Goal: Task Accomplishment & Management: Use online tool/utility

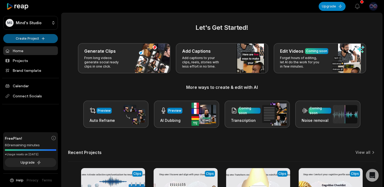
click at [31, 39] on html "MS Mind's Studio Create Project Home Projects Brand template Calendar Connect S…" at bounding box center [192, 93] width 384 height 187
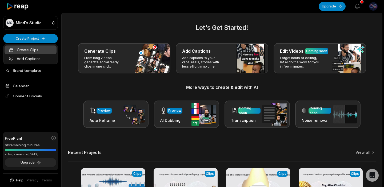
click at [38, 50] on link "Create Clips" at bounding box center [31, 50] width 52 height 9
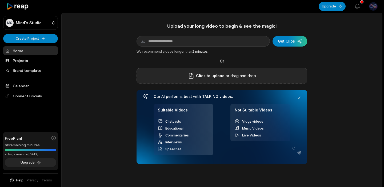
click at [221, 75] on span "Click to upload" at bounding box center [210, 76] width 29 height 6
click at [0, 0] on input "Click to upload" at bounding box center [0, 0] width 0 height 0
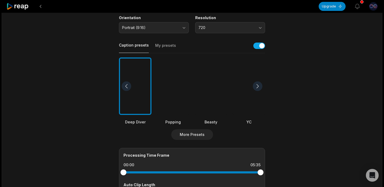
scroll to position [107, 0]
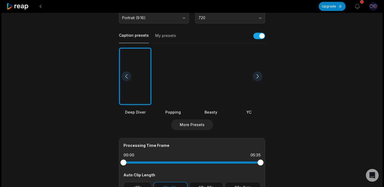
click at [211, 84] on div at bounding box center [211, 77] width 33 height 58
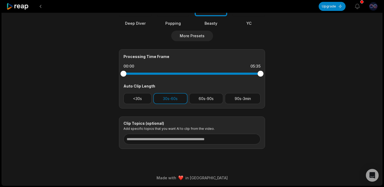
scroll to position [196, 0]
click at [132, 100] on button "<30s" at bounding box center [137, 99] width 28 height 11
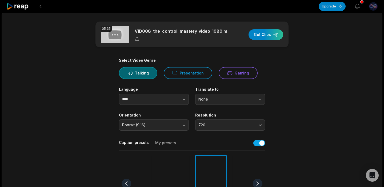
scroll to position [0, 0]
click at [266, 36] on div "button" at bounding box center [265, 34] width 35 height 11
